Goal: Task Accomplishment & Management: Complete application form

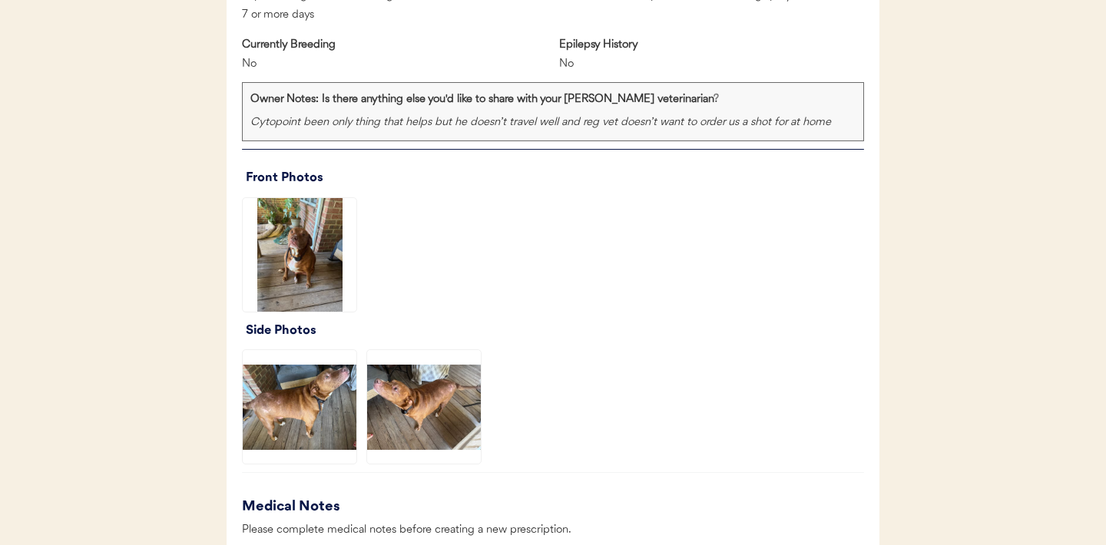
scroll to position [1026, 0]
click at [282, 270] on img at bounding box center [300, 254] width 114 height 114
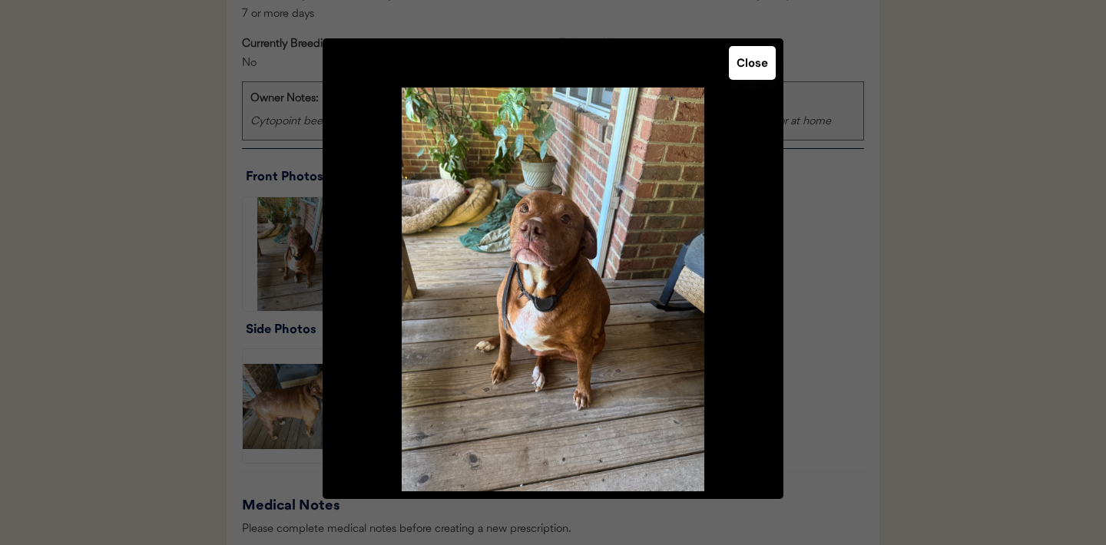
click at [734, 68] on button "Close" at bounding box center [752, 63] width 47 height 34
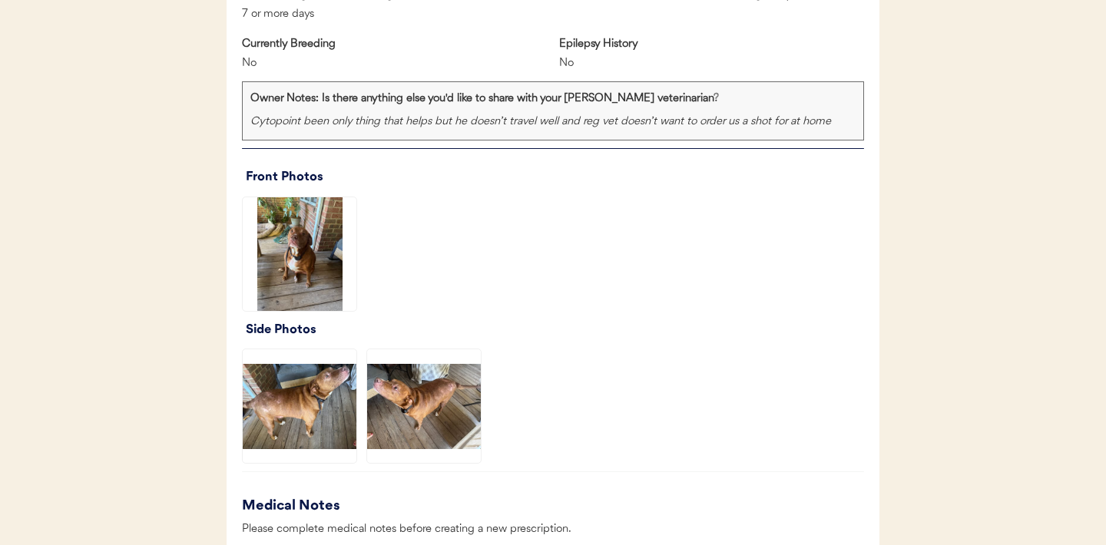
click at [302, 426] on img at bounding box center [300, 407] width 114 height 114
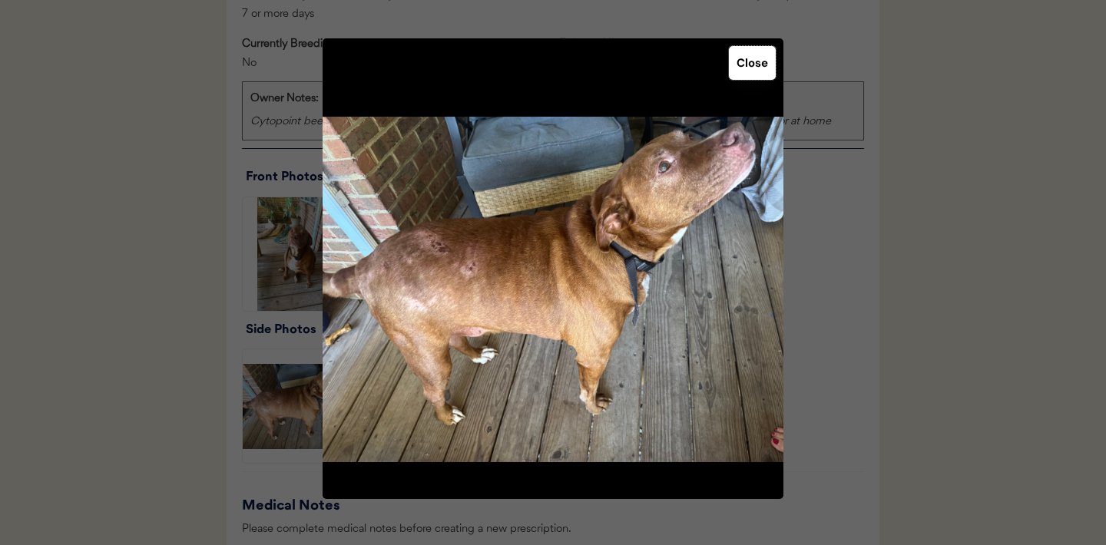
click at [748, 61] on button "Close" at bounding box center [752, 63] width 47 height 34
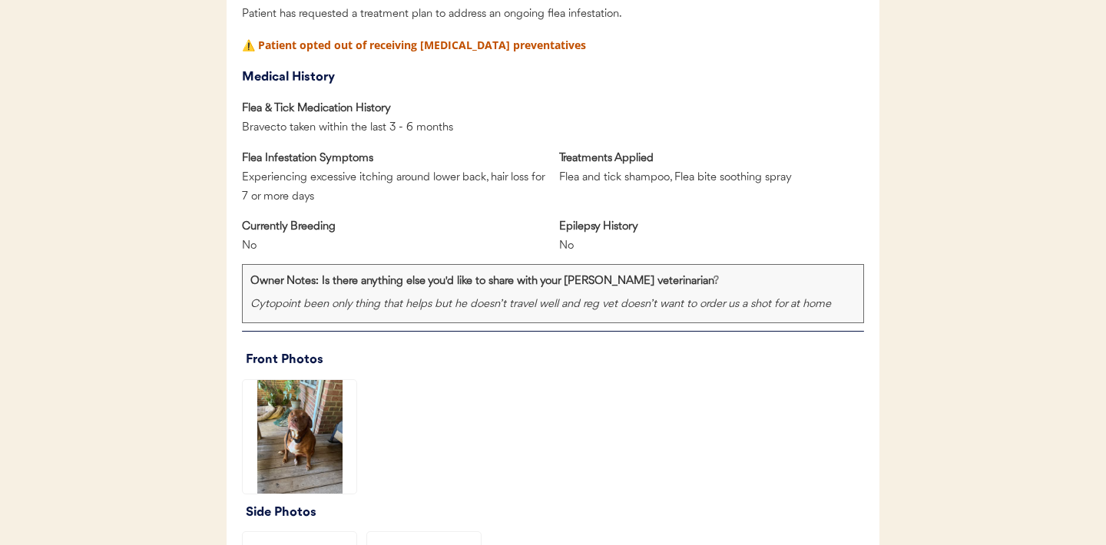
scroll to position [886, 0]
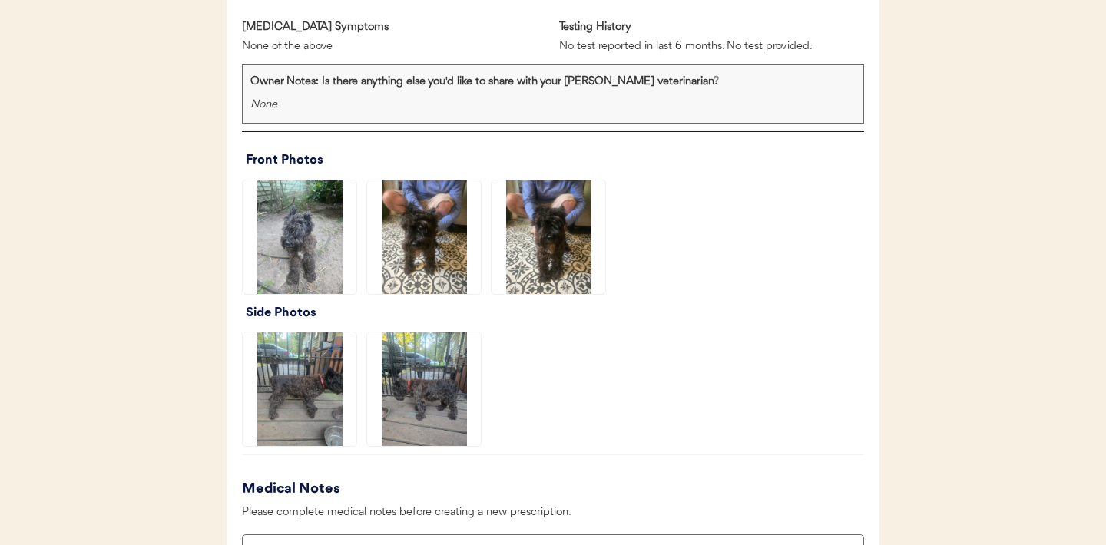
scroll to position [1083, 0]
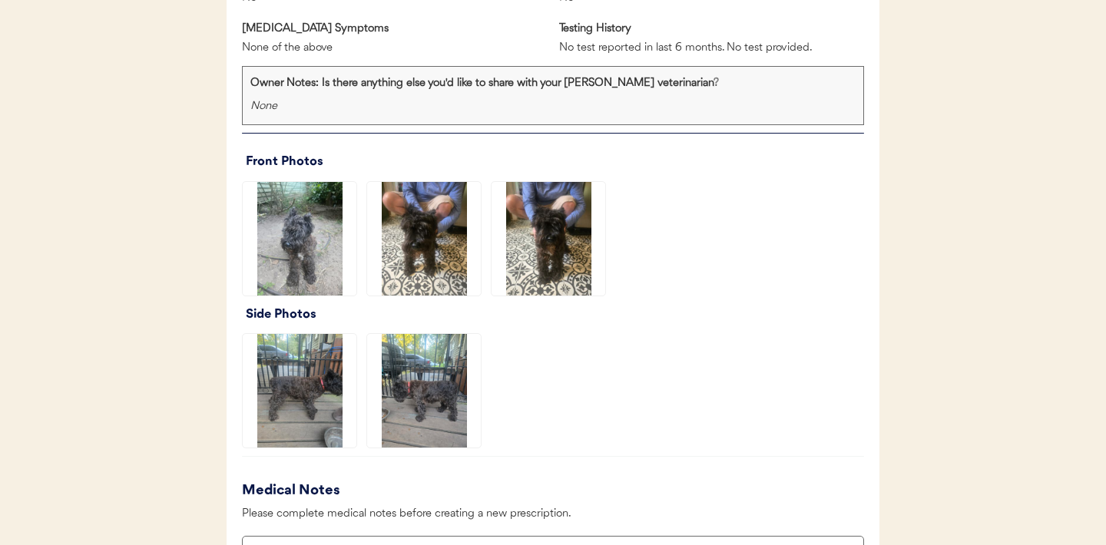
click at [436, 241] on img at bounding box center [424, 239] width 114 height 114
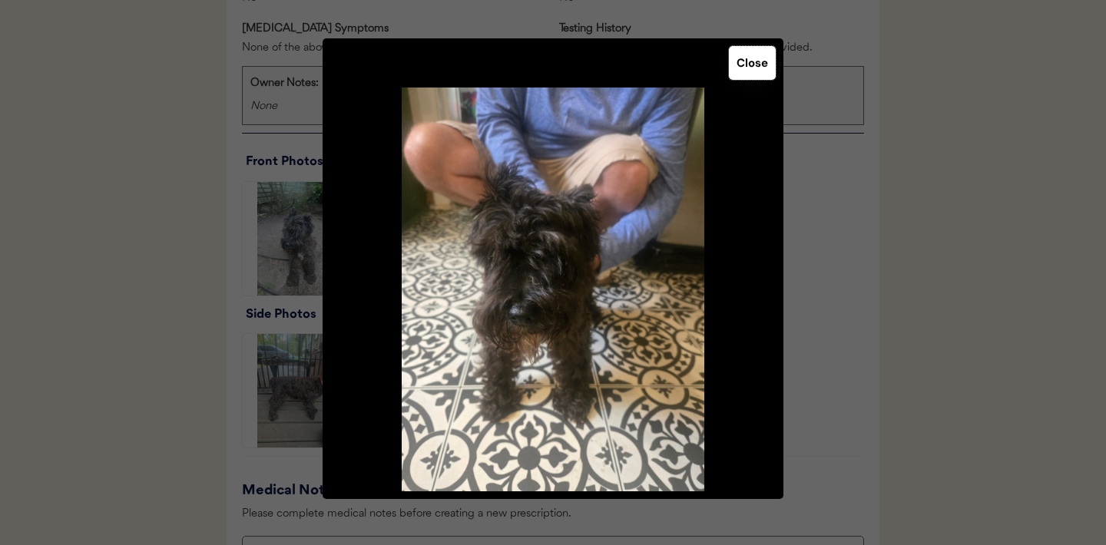
click at [754, 61] on button "Close" at bounding box center [752, 63] width 47 height 34
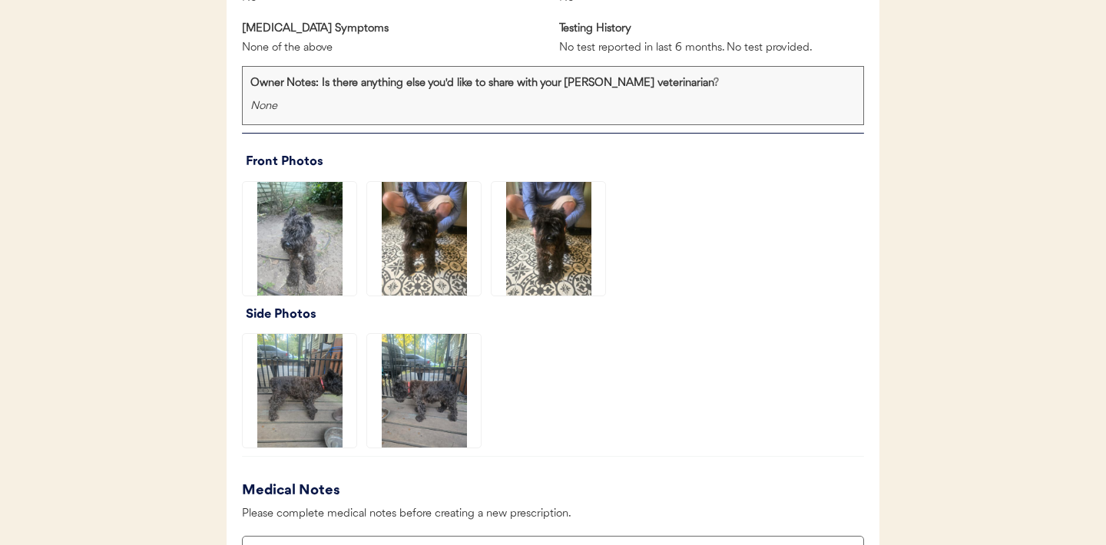
click at [571, 244] on img at bounding box center [549, 239] width 114 height 114
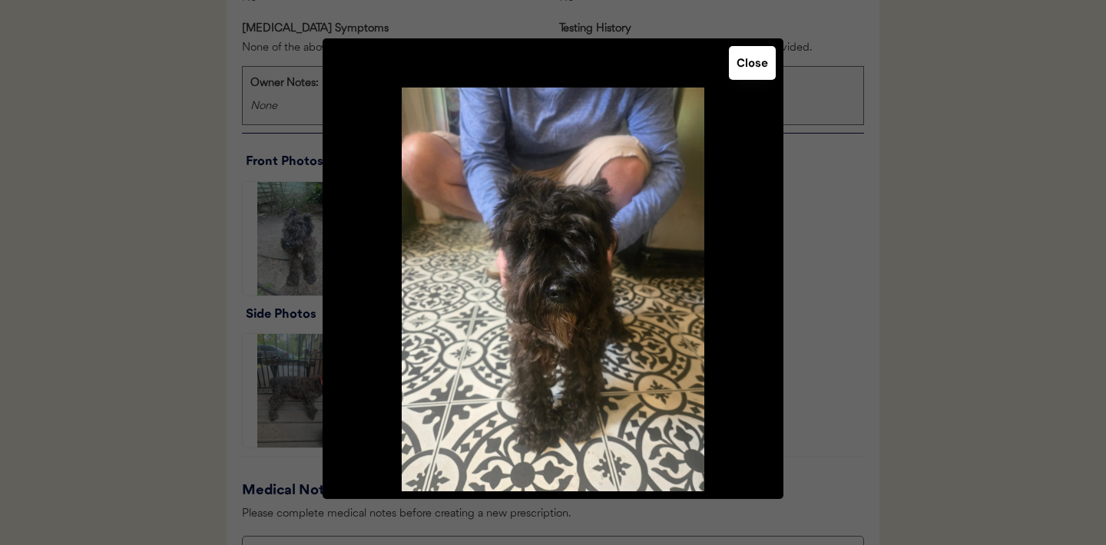
click at [744, 65] on button "Close" at bounding box center [752, 63] width 47 height 34
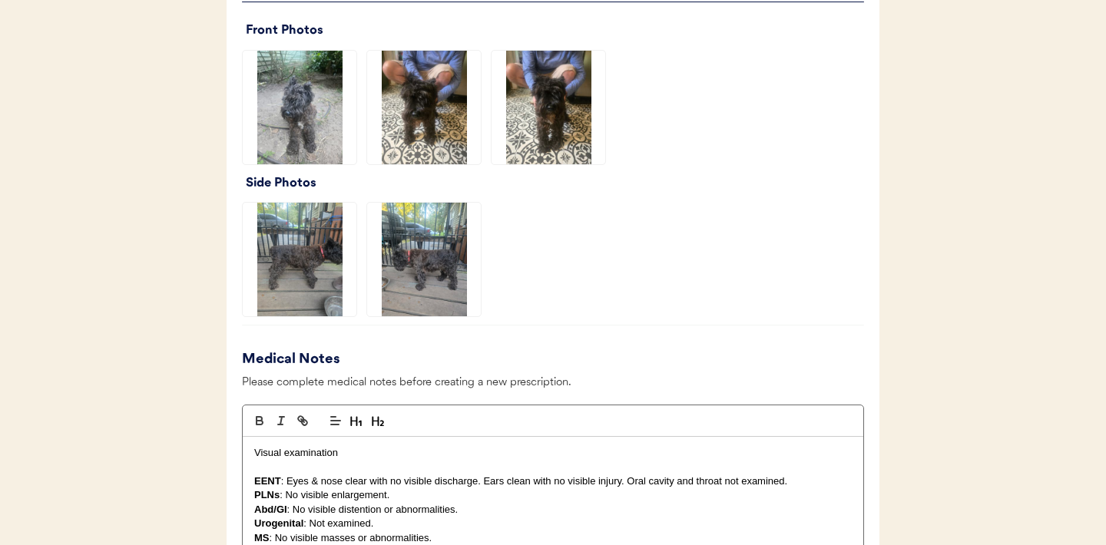
scroll to position [1240, 0]
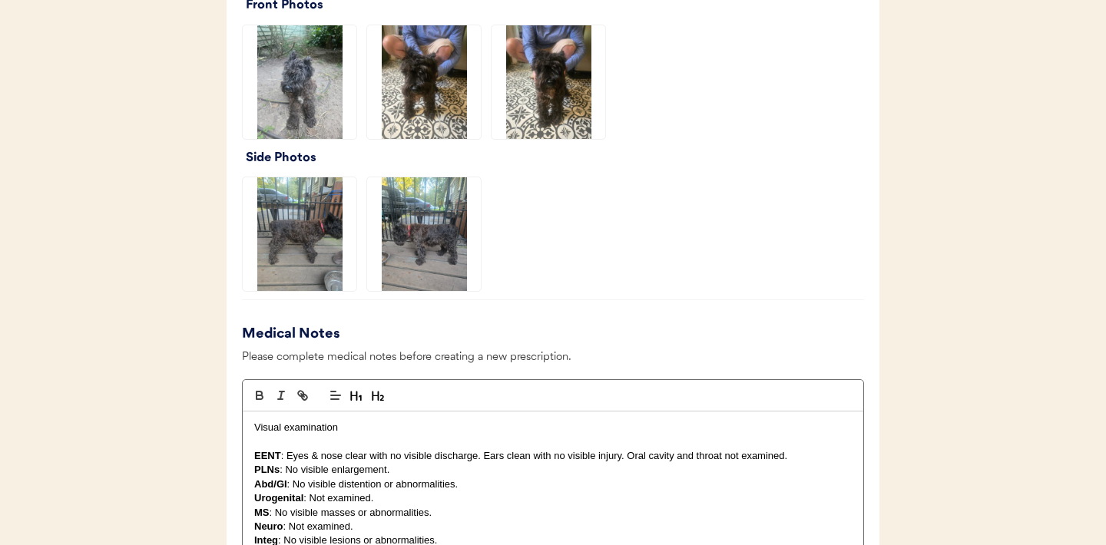
click at [330, 241] on img at bounding box center [300, 234] width 114 height 114
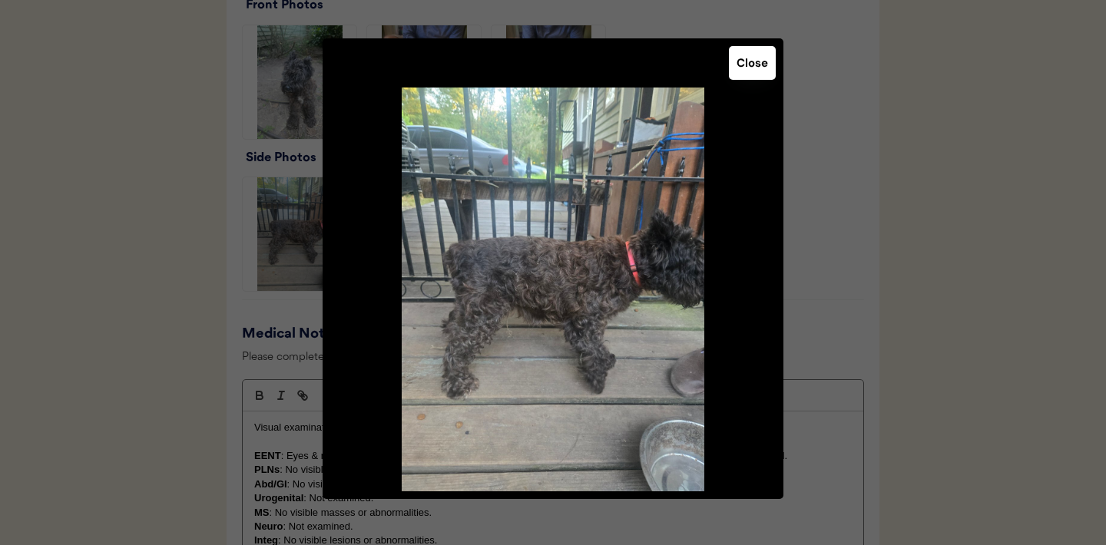
click at [745, 67] on button "Close" at bounding box center [752, 63] width 47 height 34
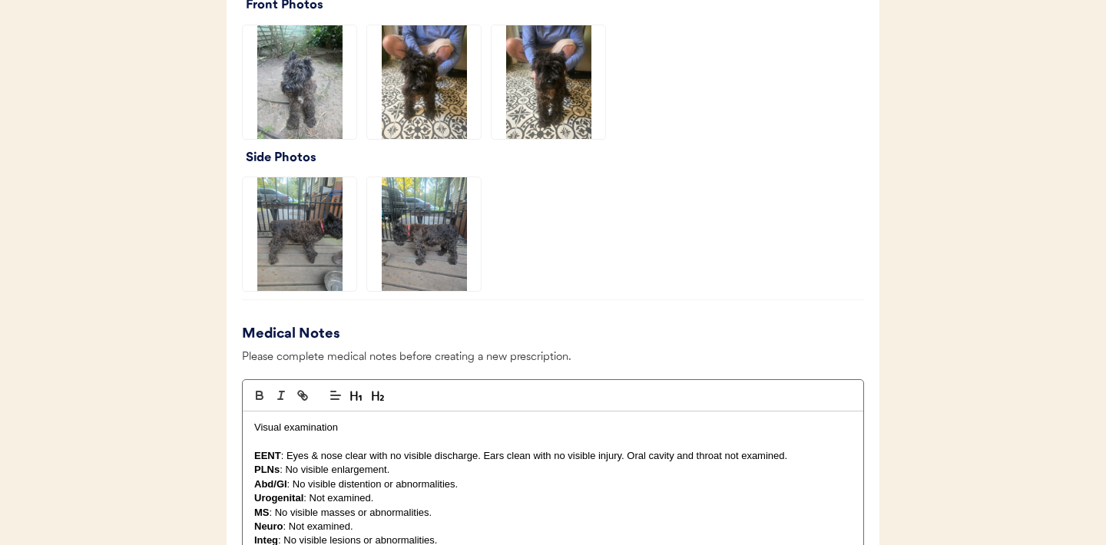
click at [433, 270] on img at bounding box center [424, 234] width 114 height 114
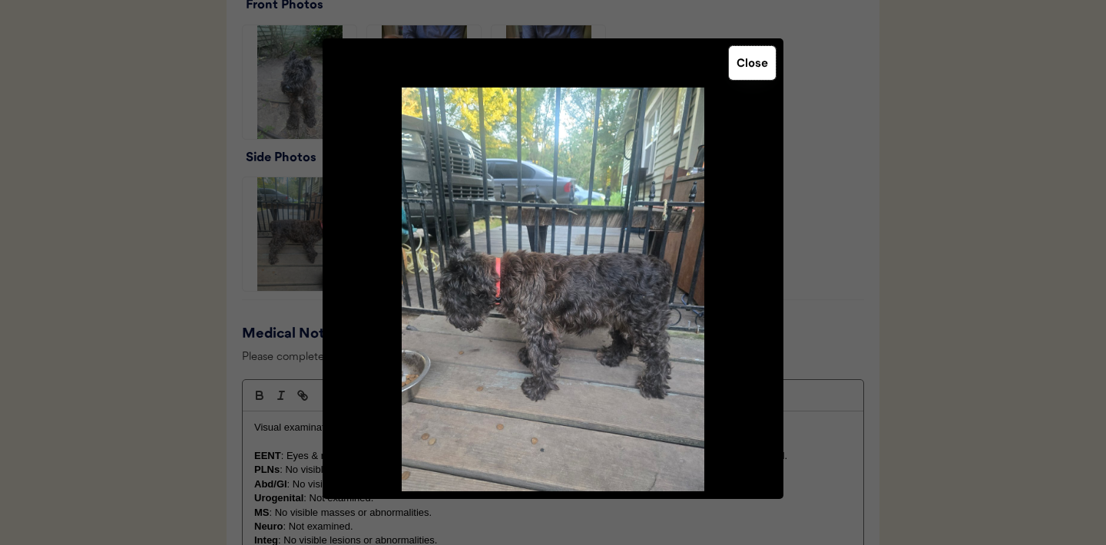
click at [758, 68] on button "Close" at bounding box center [752, 63] width 47 height 34
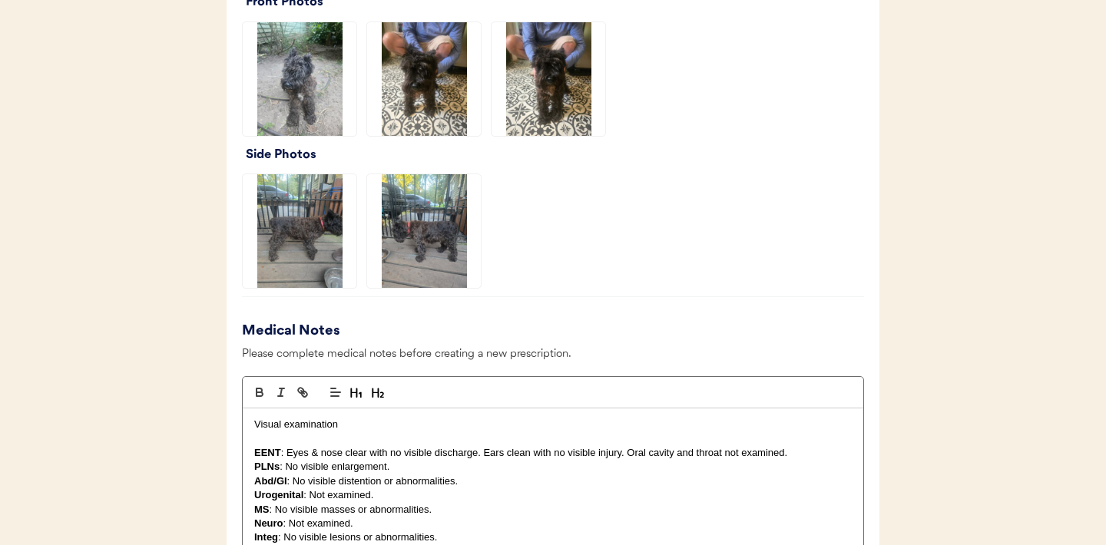
scroll to position [1247, 0]
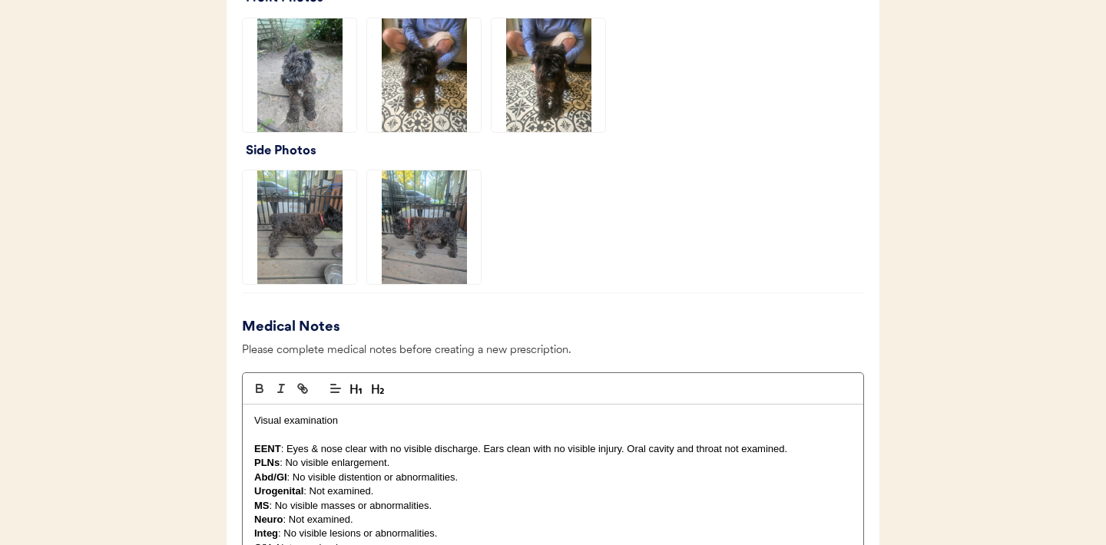
click at [565, 94] on img at bounding box center [549, 75] width 114 height 114
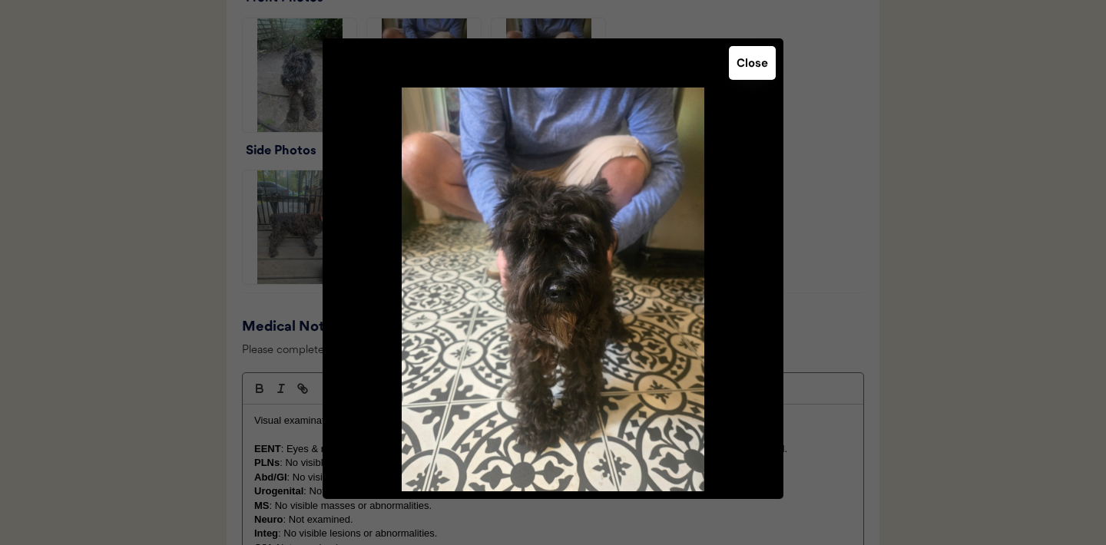
click at [753, 81] on div "Close" at bounding box center [553, 268] width 461 height 461
click at [752, 57] on button "Close" at bounding box center [752, 63] width 47 height 34
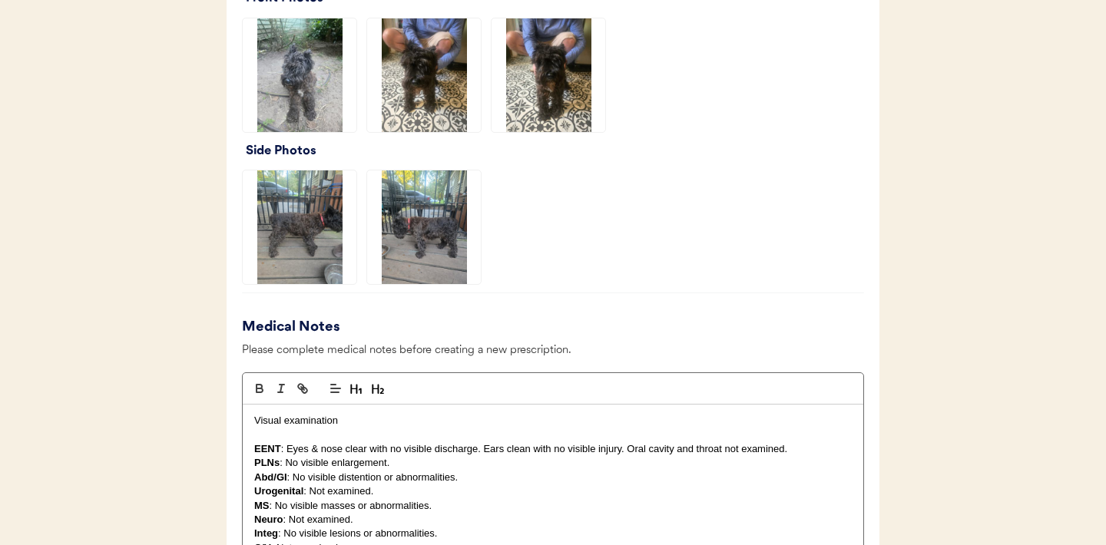
scroll to position [1201, 0]
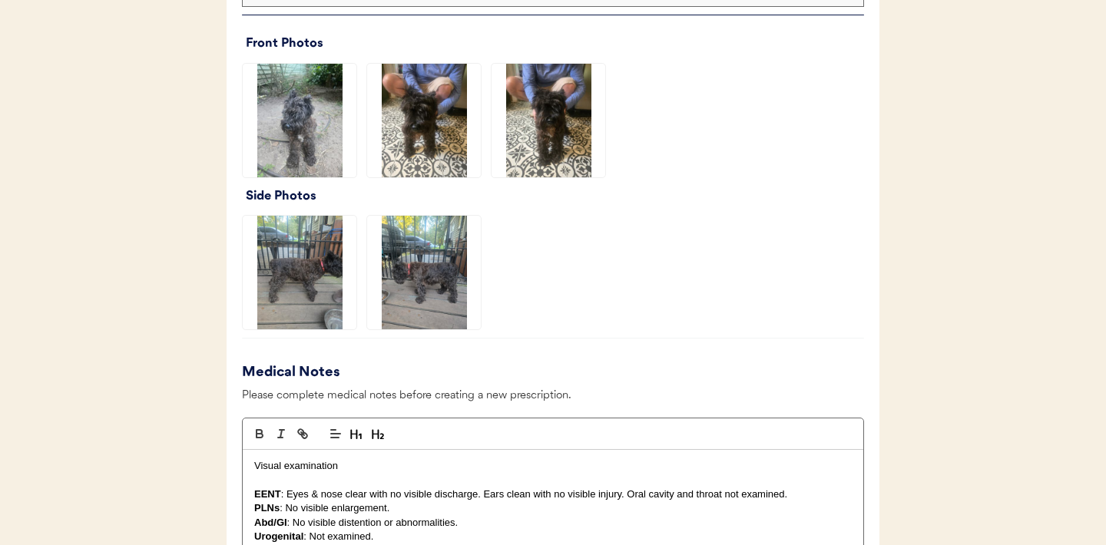
click at [323, 150] on img at bounding box center [300, 121] width 114 height 114
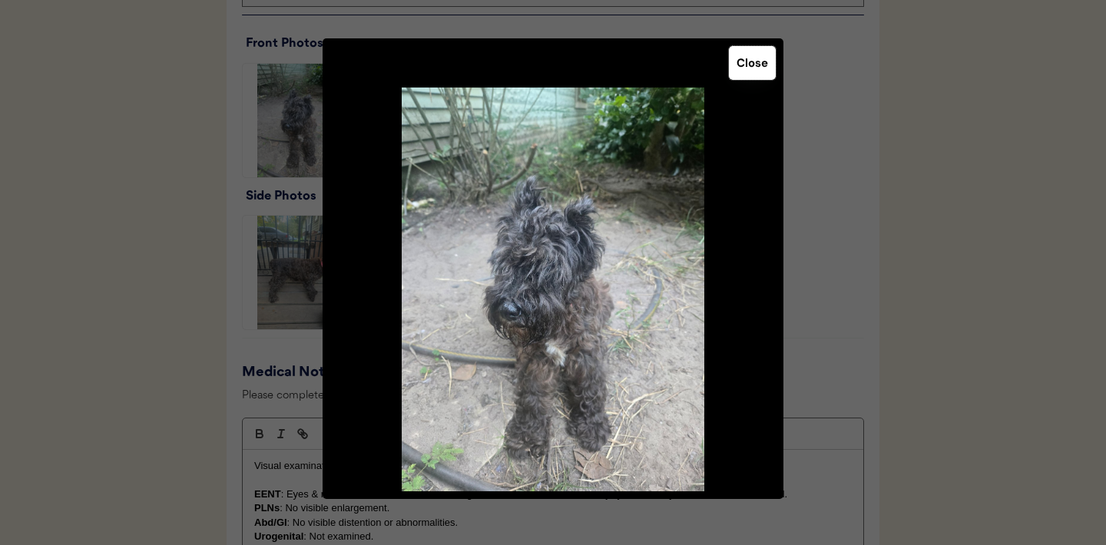
click at [758, 75] on button "Close" at bounding box center [752, 63] width 47 height 34
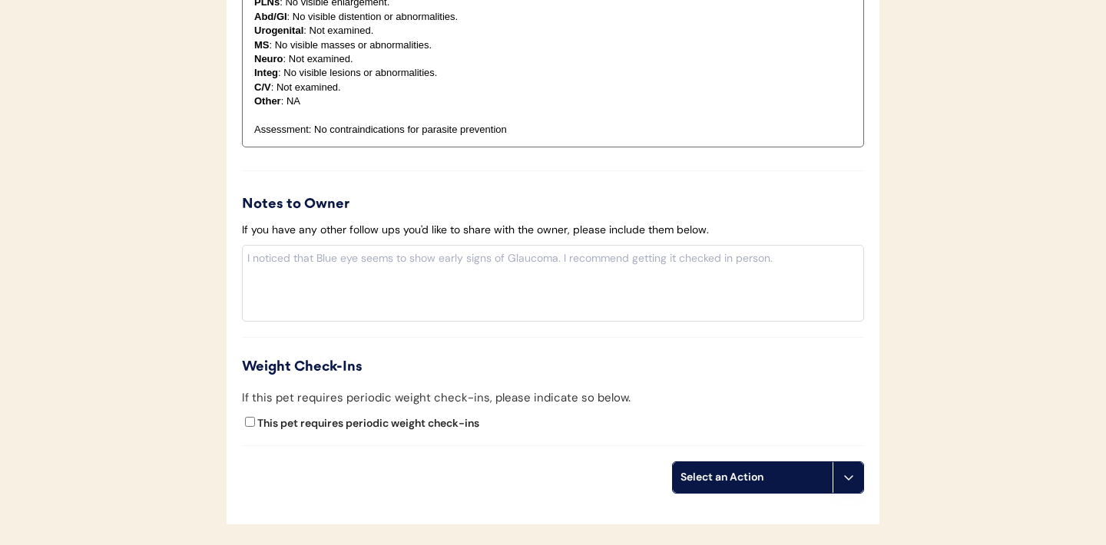
scroll to position [1841, 0]
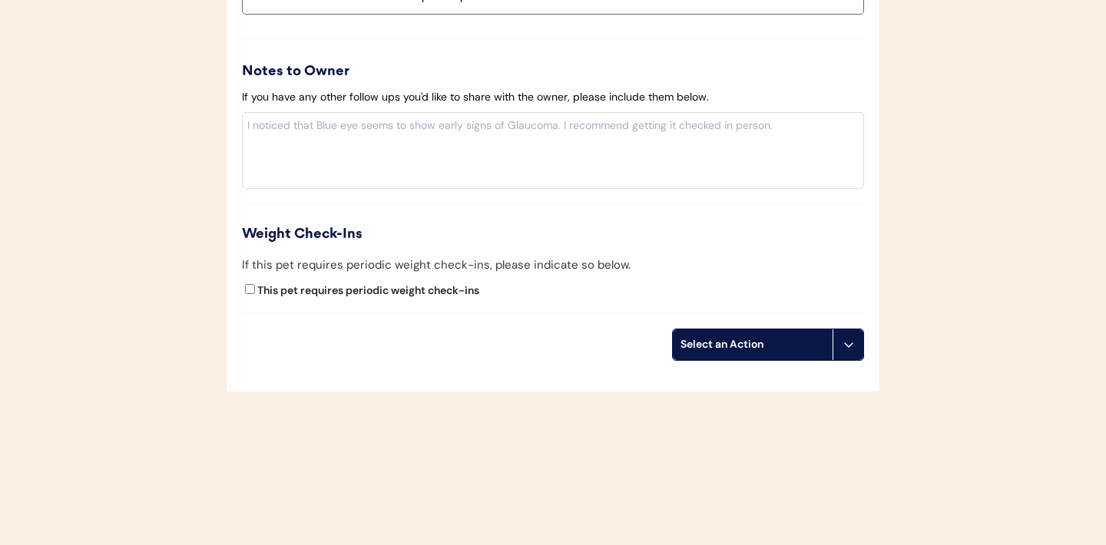
click at [851, 337] on button at bounding box center [848, 345] width 31 height 31
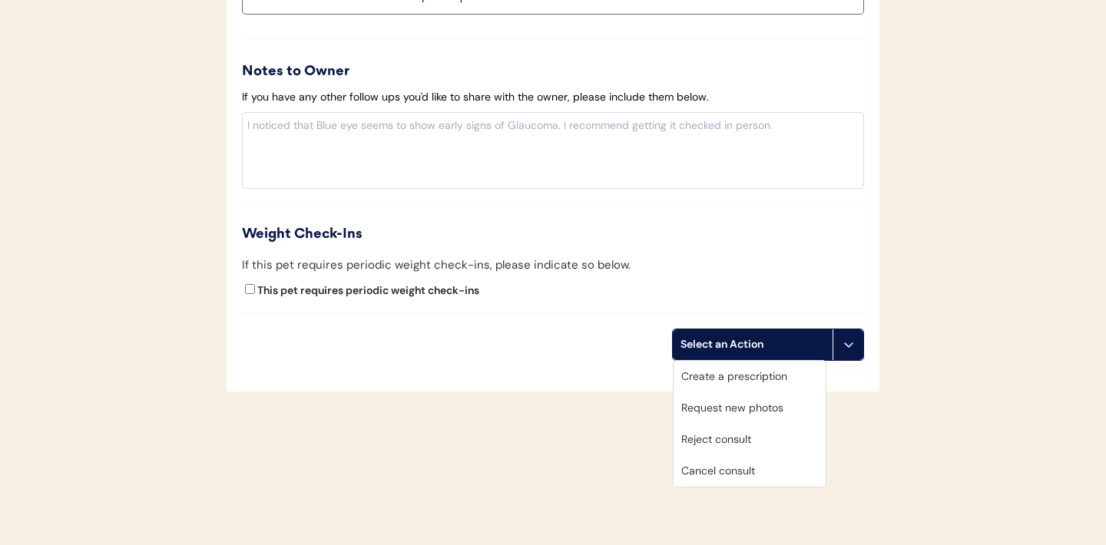
click at [733, 379] on div "Create a prescription" at bounding box center [750, 376] width 152 height 31
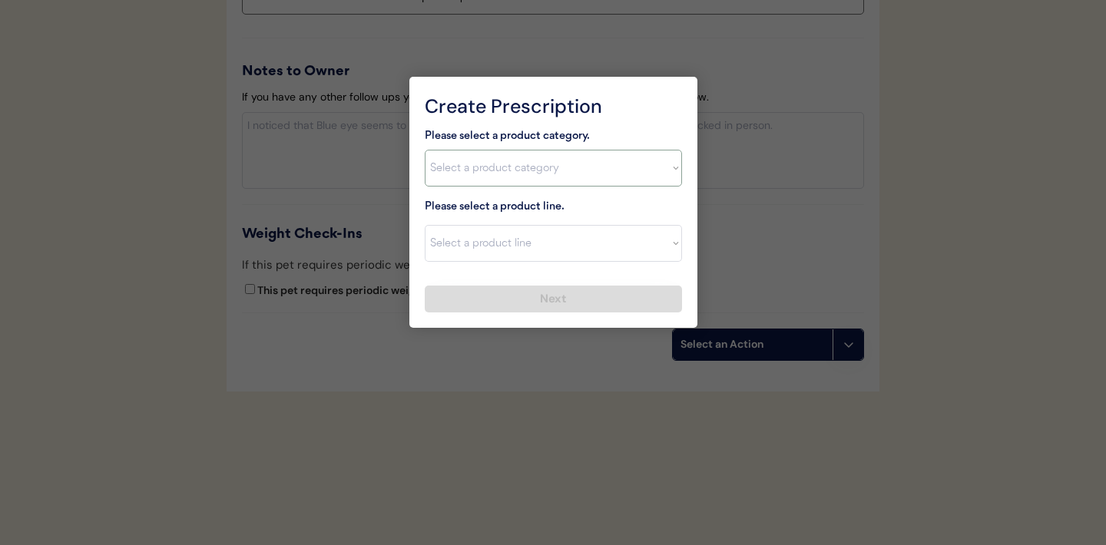
click at [661, 164] on select "Select a product category Allergies Antibiotics Anxiety Combo Parasite Preventi…" at bounding box center [553, 168] width 257 height 37
select select ""combo_parasite_prevention""
click at [651, 253] on select "Select a product line" at bounding box center [553, 243] width 257 height 37
click at [650, 174] on select "Select a product category Allergies Antibiotics Anxiety Combo Parasite Preventi…" at bounding box center [553, 168] width 257 height 37
click at [669, 241] on select "Select a product line Advantage Multi for Dogs Credelio Quattro NexGard Plus Ne…" at bounding box center [553, 243] width 257 height 37
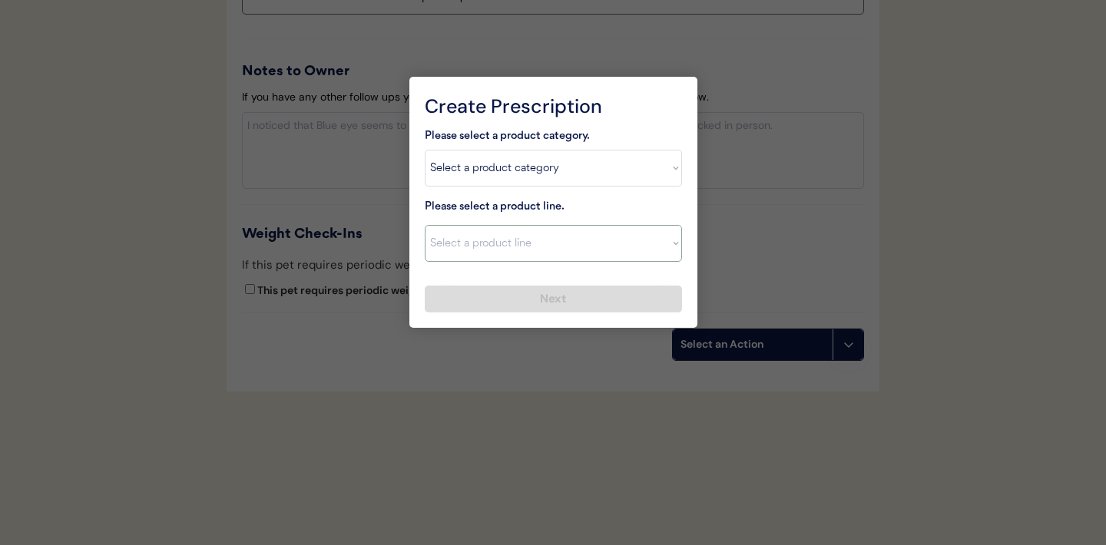
select select ""Simparica Trio""
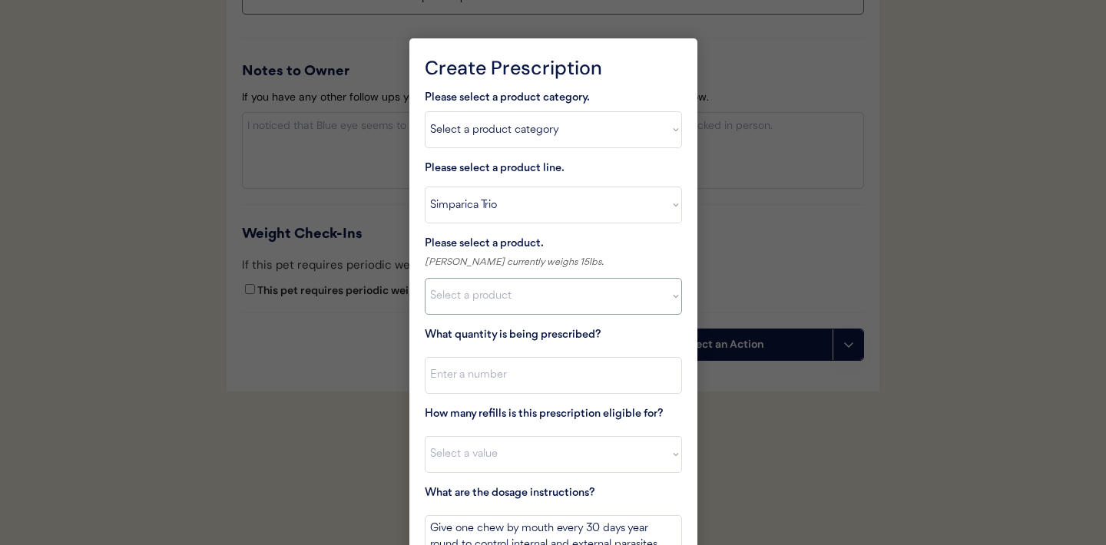
click at [644, 298] on select "Select a product Simparica Trio, 2.8 - 5.5lbs Simparica Trio, 5.6 - 11lbs Simpa…" at bounding box center [553, 296] width 257 height 37
select select ""1348695171700984260__LOOKUP__1704773707524x272401533562219200""
click at [562, 380] on input "input" at bounding box center [553, 375] width 257 height 37
type input "1"
click at [526, 465] on select "Select a value 0 1 2 3 4 5 6 7 8 9 10 11" at bounding box center [553, 454] width 257 height 37
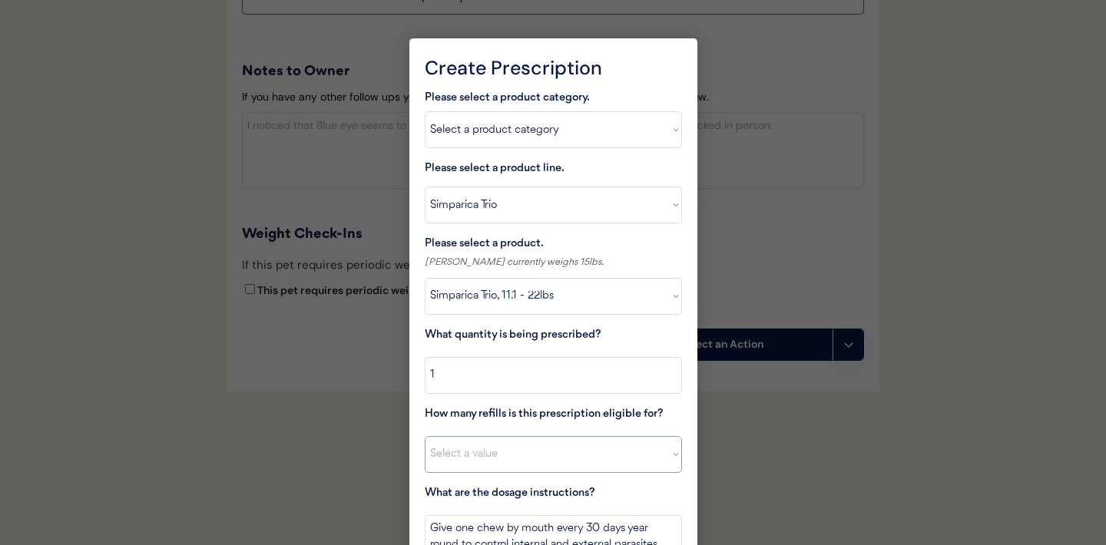
select select "11"
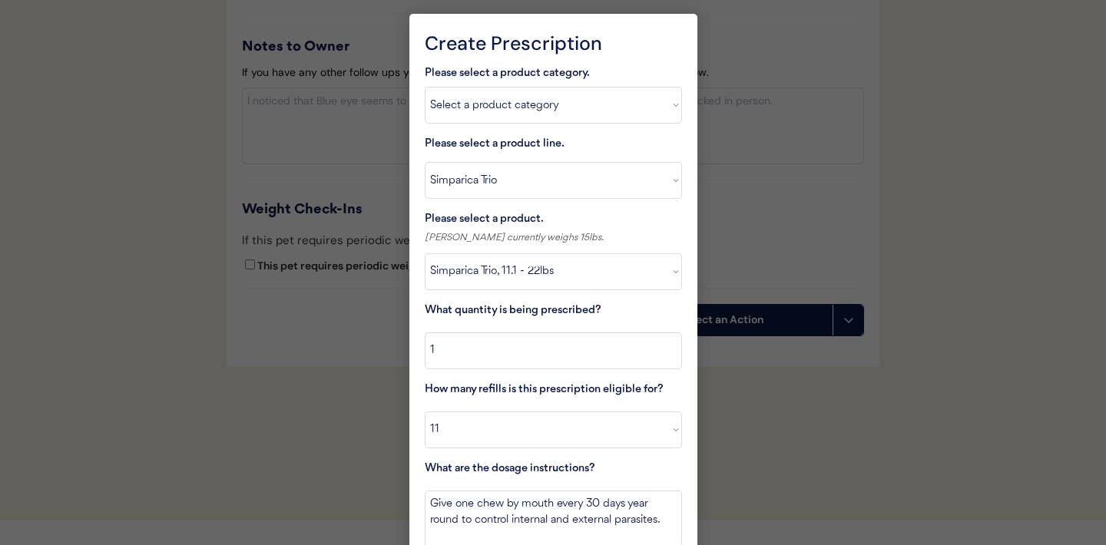
scroll to position [1934, 0]
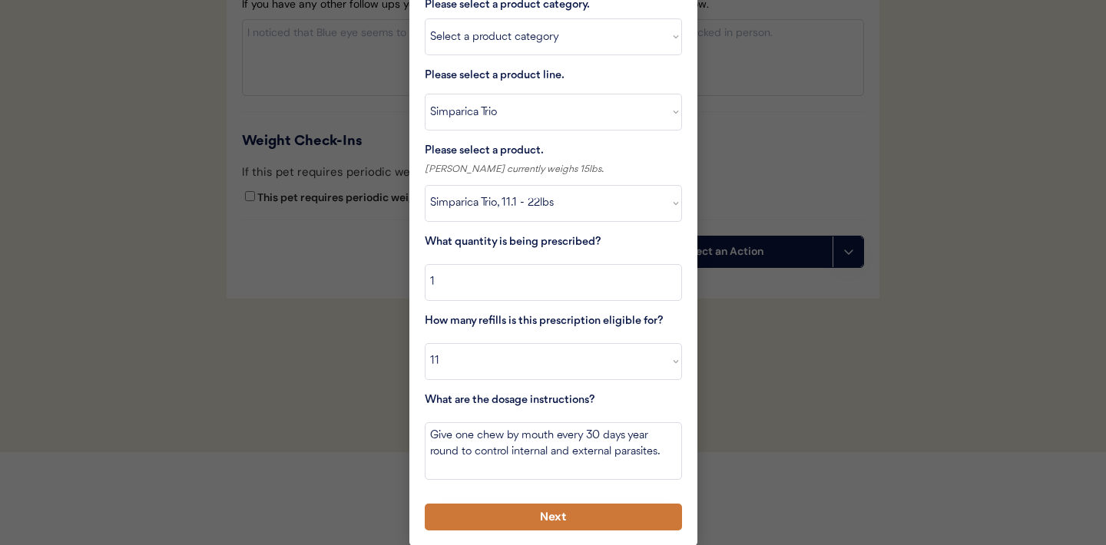
click at [523, 513] on button "Next" at bounding box center [553, 517] width 257 height 27
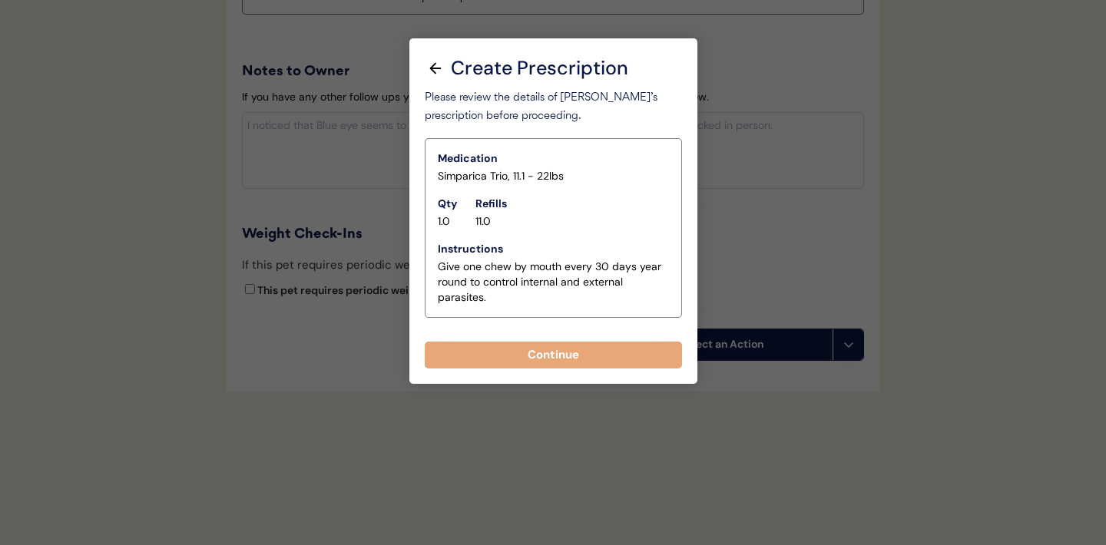
scroll to position [1841, 0]
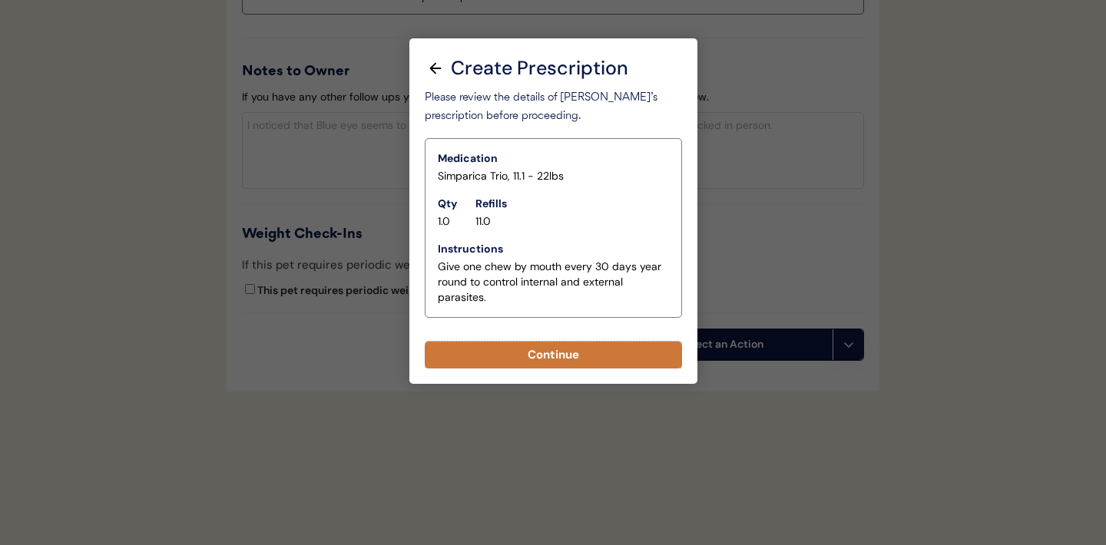
click at [554, 359] on button "Continue" at bounding box center [553, 355] width 257 height 27
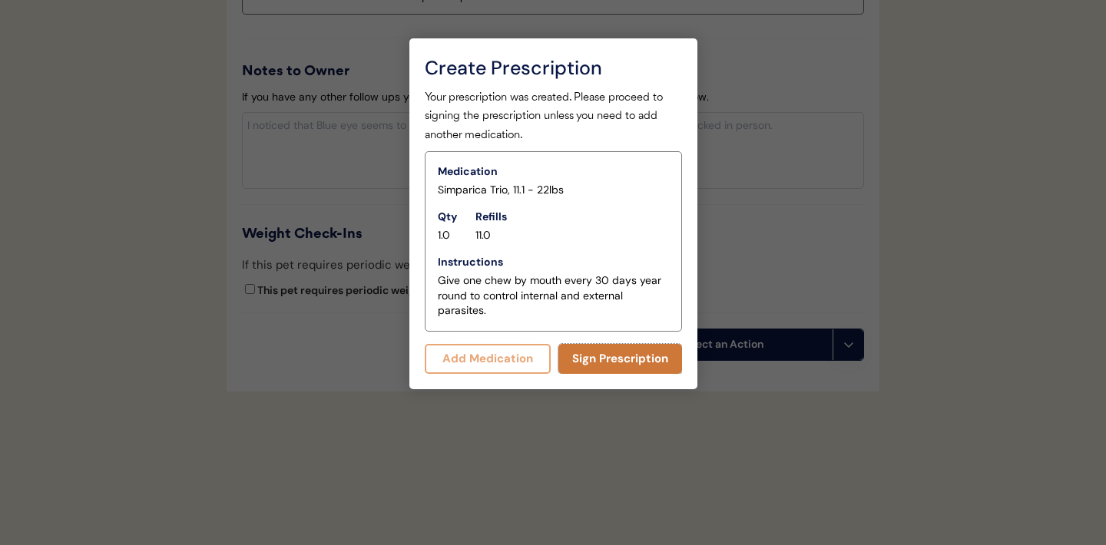
click at [589, 362] on button "Sign Prescription" at bounding box center [620, 359] width 124 height 30
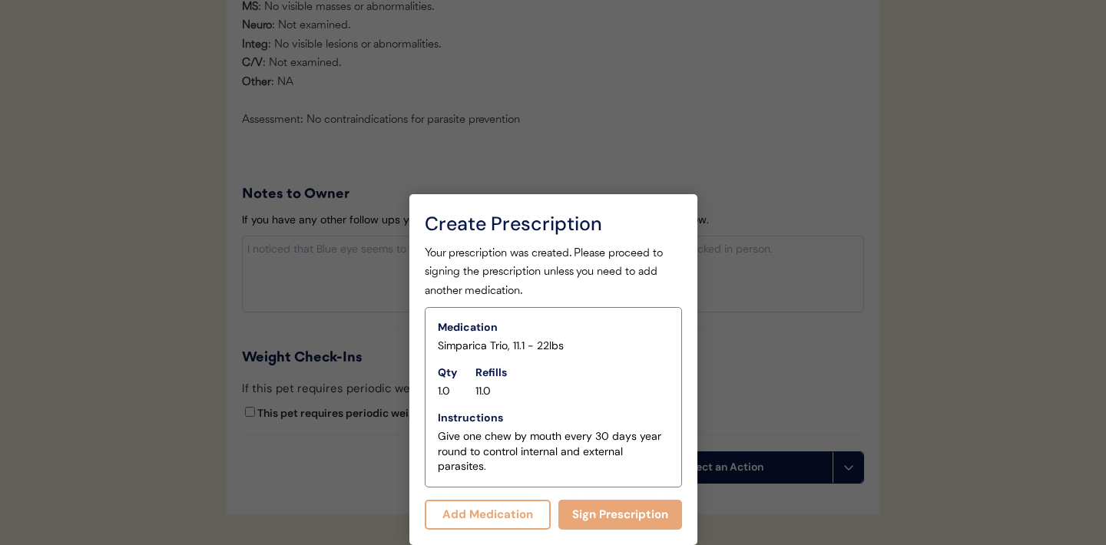
scroll to position [1827, 0]
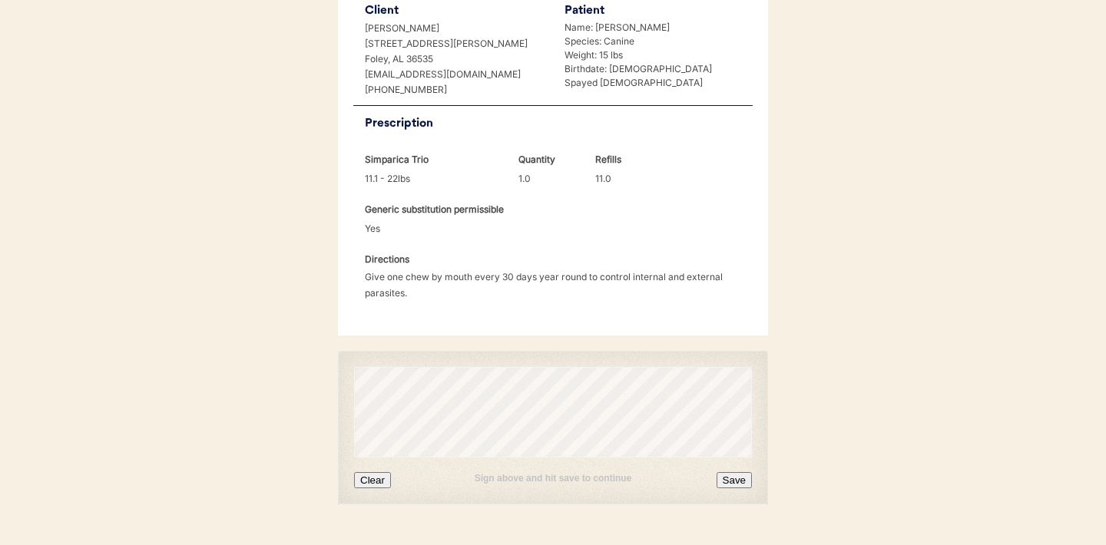
scroll to position [395, 0]
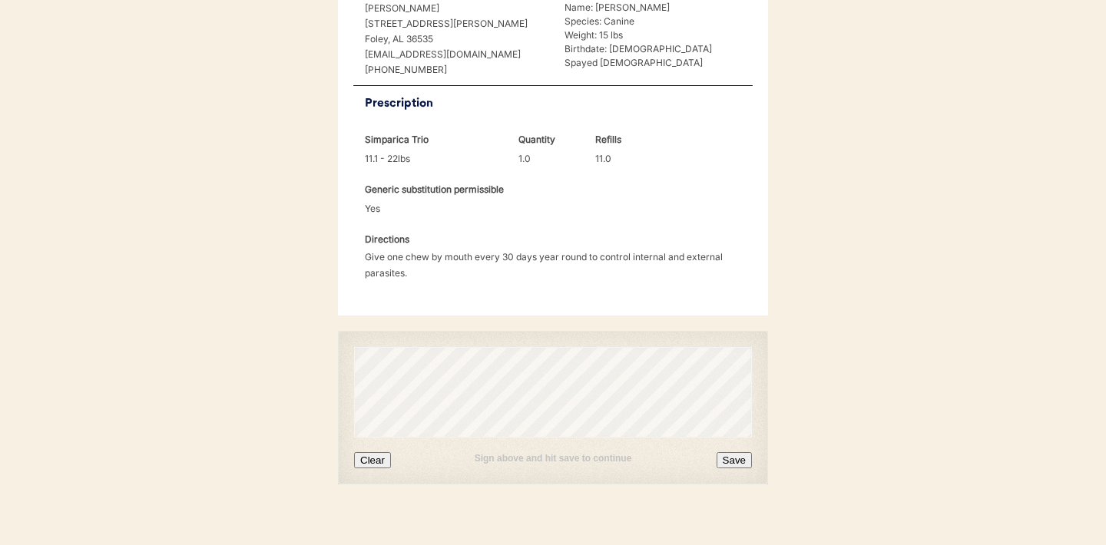
click at [375, 452] on button "Clear" at bounding box center [372, 460] width 37 height 16
click at [376, 452] on button "Clear" at bounding box center [372, 460] width 37 height 16
click at [373, 452] on button "Clear" at bounding box center [372, 460] width 37 height 16
click at [367, 452] on button "Clear" at bounding box center [372, 460] width 37 height 16
click at [732, 452] on button "Save" at bounding box center [734, 460] width 35 height 16
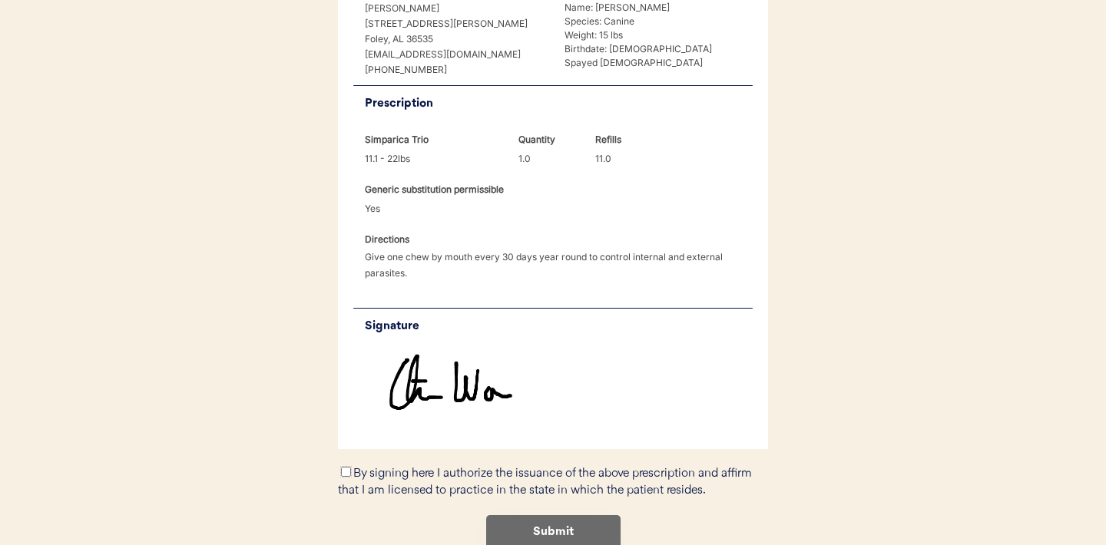
click at [347, 467] on input "By signing here I authorize the issuance of the above prescription and affirm t…" at bounding box center [346, 472] width 10 height 10
checkbox input "true"
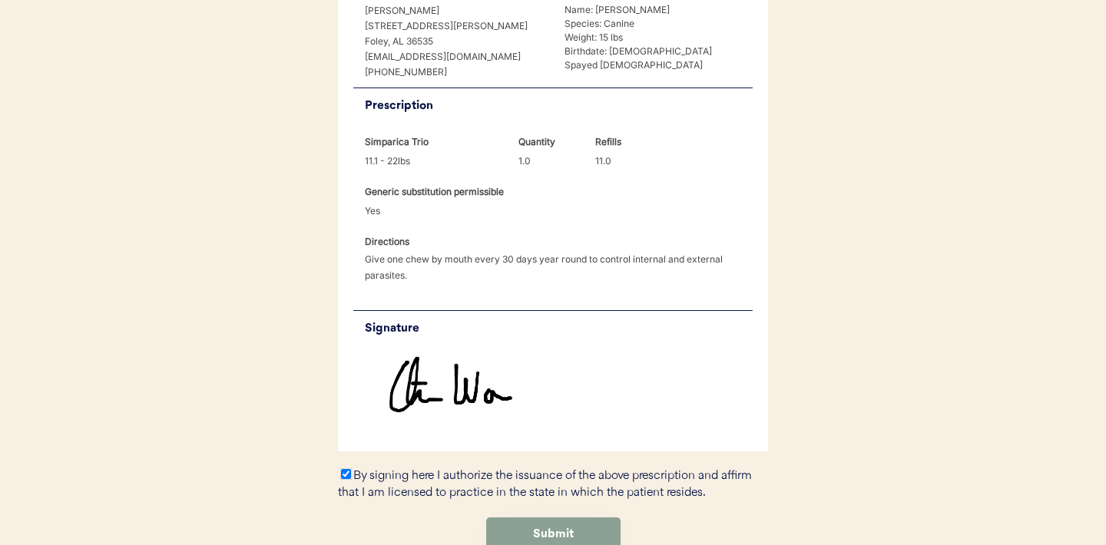
scroll to position [460, 0]
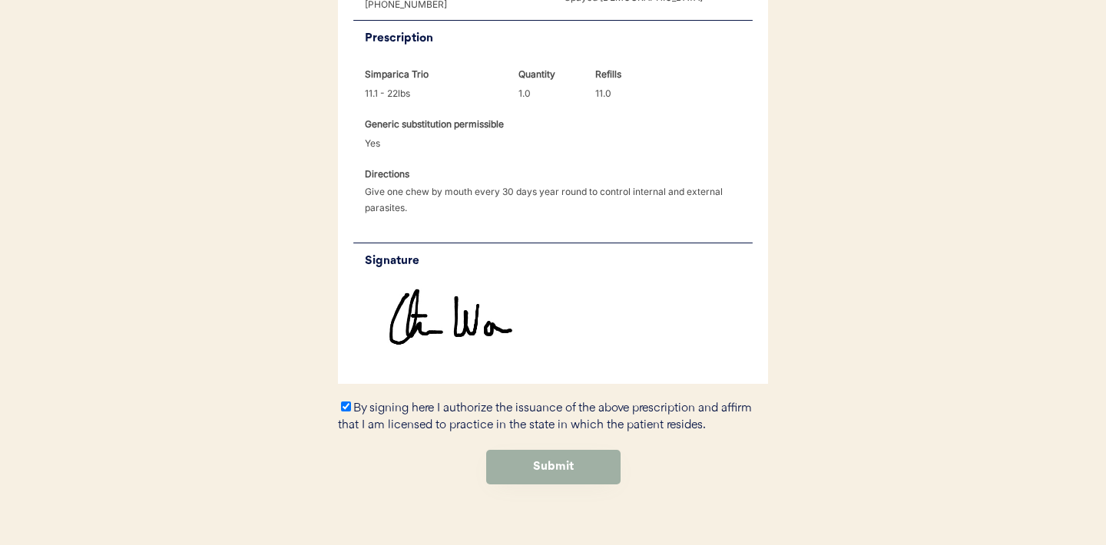
click at [565, 451] on button "Submit" at bounding box center [553, 467] width 134 height 35
